Goal: Download file/media

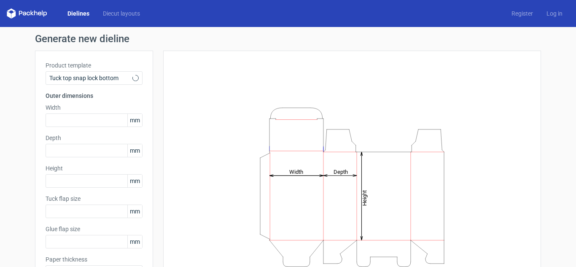
type input "15"
type input "10"
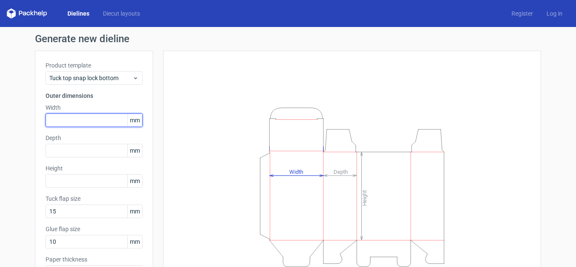
click at [109, 119] on input "text" at bounding box center [94, 119] width 97 height 13
type input "60"
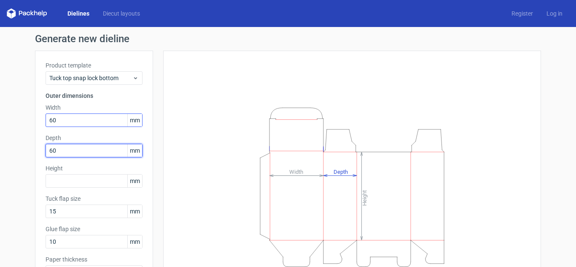
type input "60"
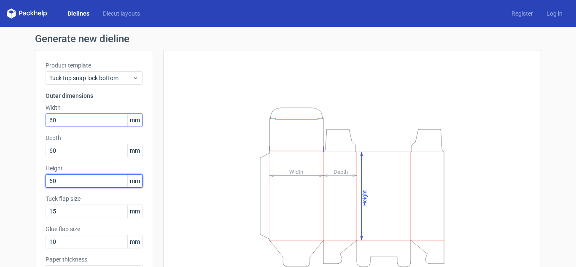
type input "60"
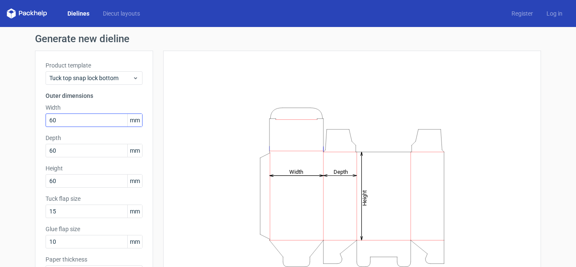
scroll to position [12, 0]
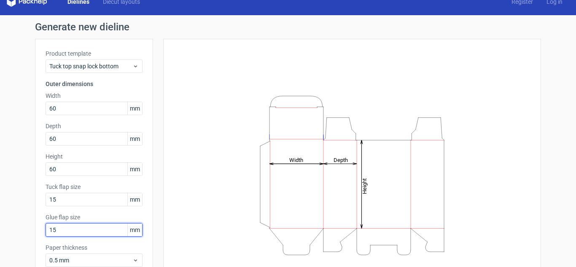
type input "15"
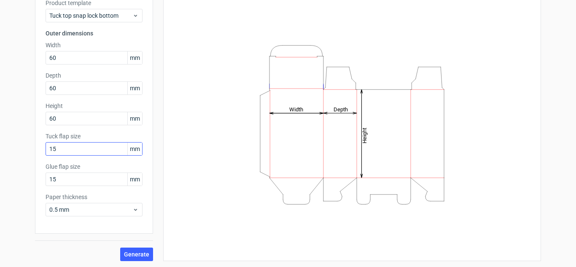
scroll to position [63, 0]
click at [134, 254] on span "Generate" at bounding box center [136, 254] width 25 height 6
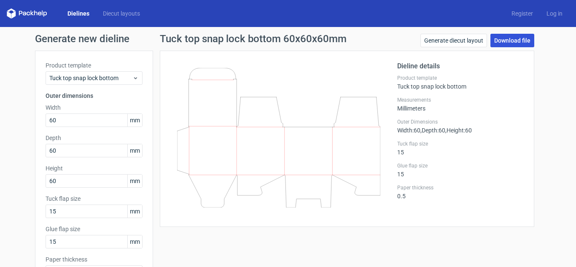
click at [505, 40] on link "Download file" at bounding box center [513, 40] width 44 height 13
